Goal: Information Seeking & Learning: Learn about a topic

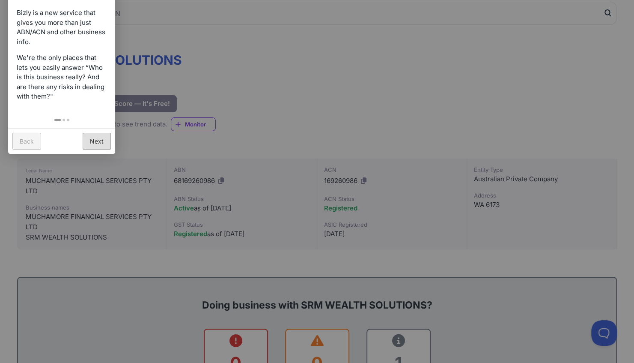
click at [100, 137] on link "Next" at bounding box center [97, 141] width 28 height 17
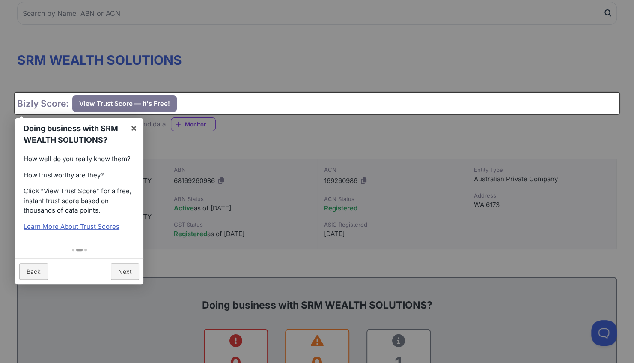
click at [271, 42] on div at bounding box center [317, 181] width 634 height 363
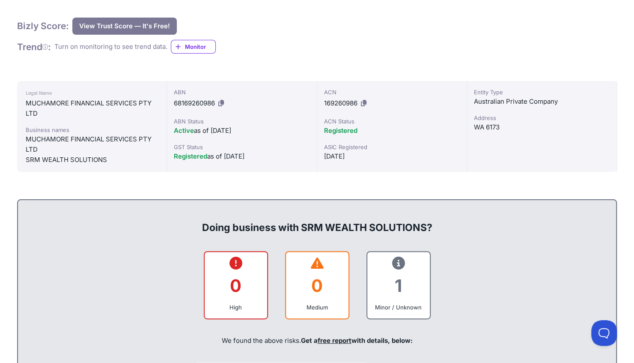
scroll to position [171, 0]
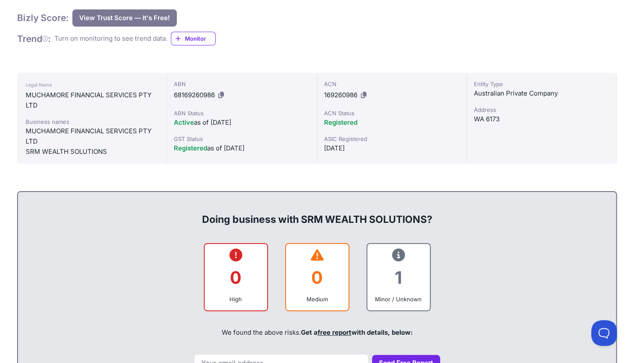
click at [362, 94] on icon at bounding box center [364, 95] width 6 height 6
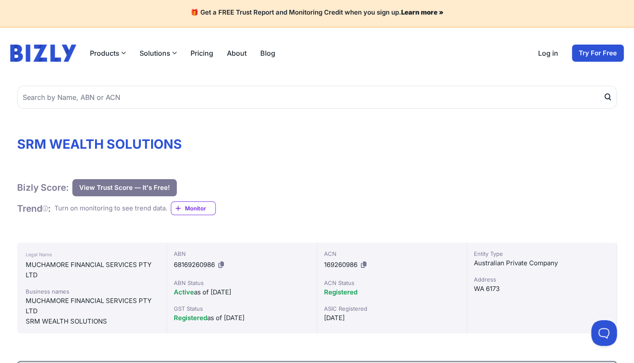
scroll to position [0, 0]
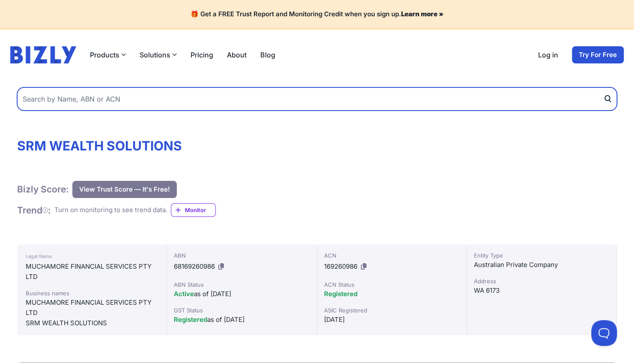
click at [185, 97] on input "text" at bounding box center [317, 98] width 600 height 23
paste input "ABN 43 120 524 254"
type input "ABN 43 120 524 254"
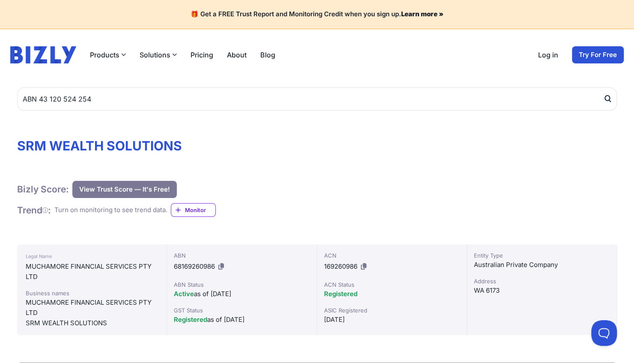
click at [607, 99] on icon "submit" at bounding box center [607, 98] width 9 height 9
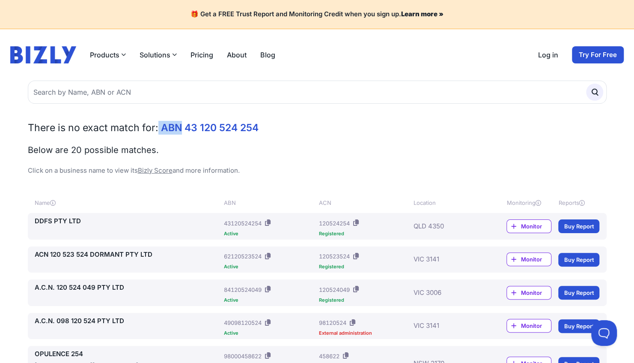
drag, startPoint x: 180, startPoint y: 129, endPoint x: 158, endPoint y: 128, distance: 22.3
click at [158, 128] on h2 "There is no exact match for: ABN 43 120 524 254" at bounding box center [317, 128] width 579 height 14
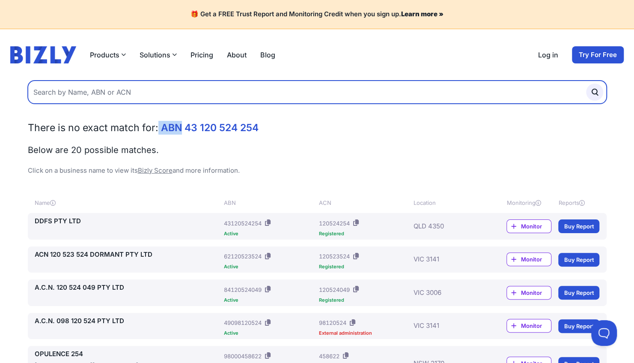
drag, startPoint x: 158, startPoint y: 128, endPoint x: 113, endPoint y: 85, distance: 61.8
click at [113, 85] on input "text" at bounding box center [317, 92] width 579 height 23
paste input "ABN 43 120 524 254"
drag, startPoint x: 48, startPoint y: 90, endPoint x: 21, endPoint y: 94, distance: 26.9
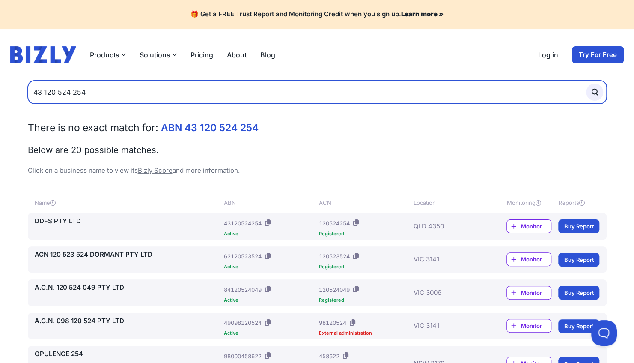
type input "43 120 524 254"
click at [586, 83] on button "submit" at bounding box center [594, 91] width 17 height 17
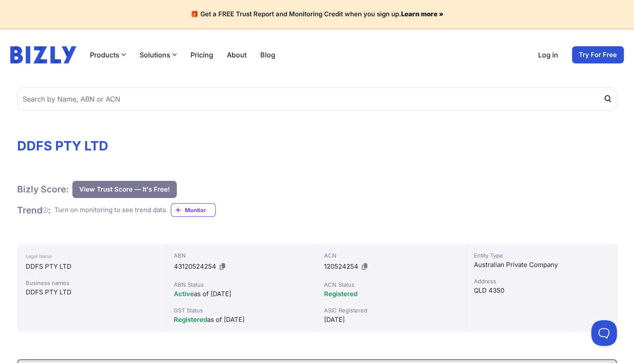
click at [365, 266] on icon at bounding box center [365, 266] width 6 height 6
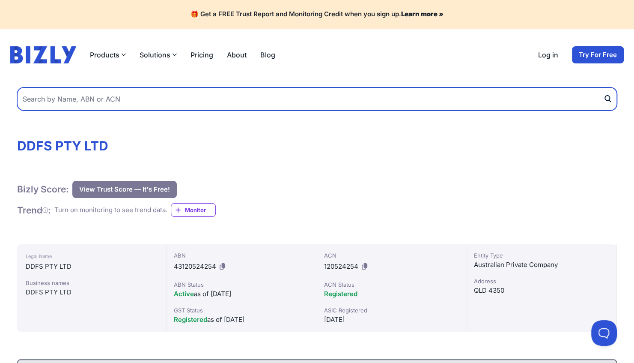
click at [170, 102] on input "text" at bounding box center [317, 98] width 600 height 23
paste input "66 151 398 846"
type input "66 151 398 846"
click at [603, 87] on button "submit" at bounding box center [610, 98] width 14 height 23
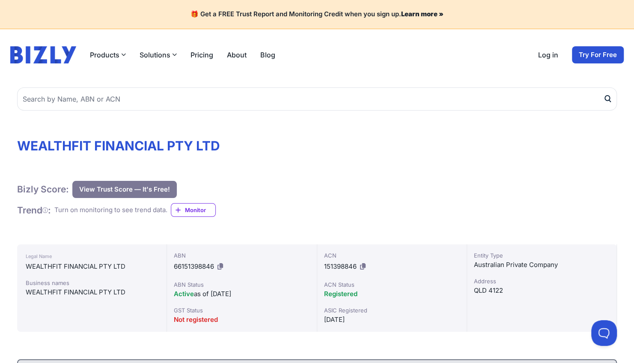
scroll to position [86, 0]
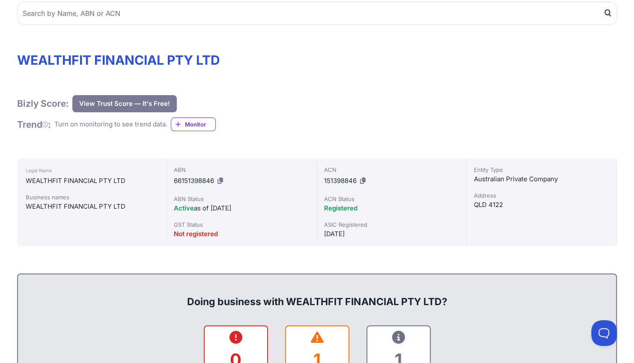
click at [363, 180] on icon at bounding box center [363, 180] width 6 height 6
click at [364, 179] on icon at bounding box center [363, 180] width 6 height 6
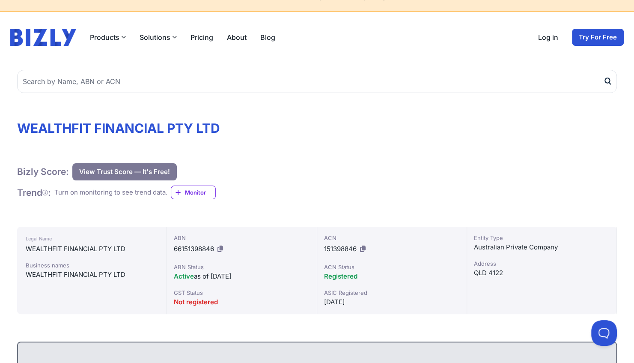
scroll to position [0, 0]
